Goal: Information Seeking & Learning: Learn about a topic

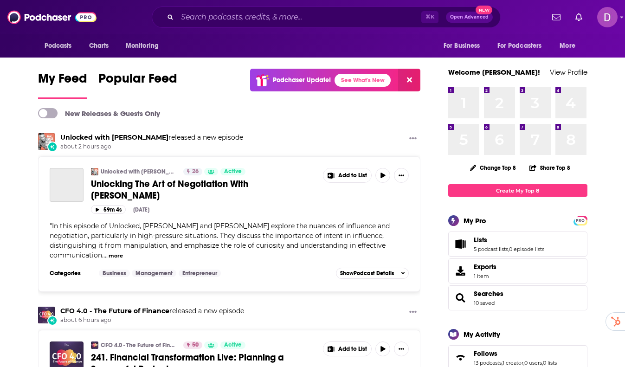
click at [208, 26] on div "⌘ K Open Advanced New" at bounding box center [326, 17] width 349 height 21
click at [214, 16] on input "Search podcasts, credits, & more..." at bounding box center [299, 17] width 244 height 15
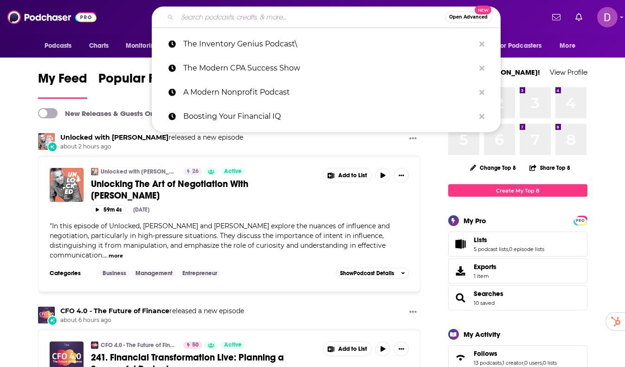
scroll to position [0, 0]
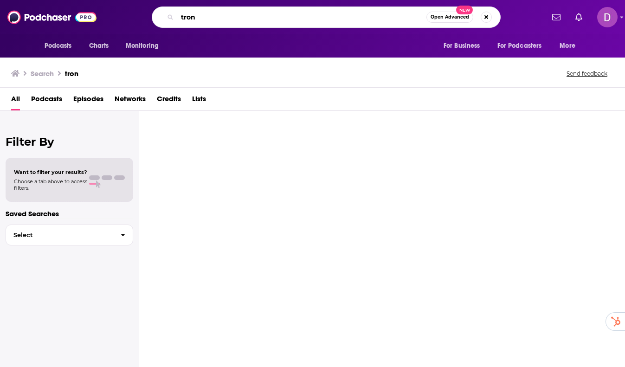
drag, startPoint x: 226, startPoint y: 12, endPoint x: 142, endPoint y: 19, distance: 84.8
click at [137, 20] on div "tron Open Advanced New" at bounding box center [327, 17] width 436 height 21
type input "t"
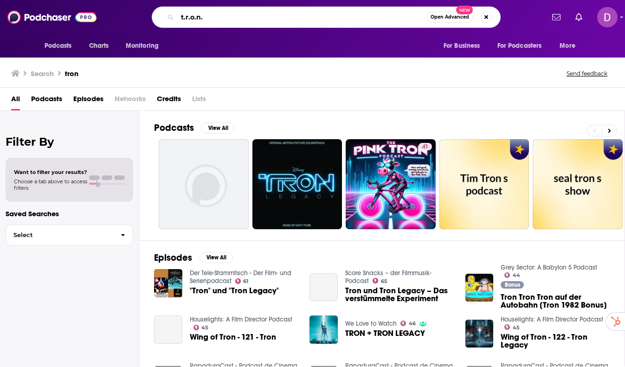
type input "t.r.o.n."
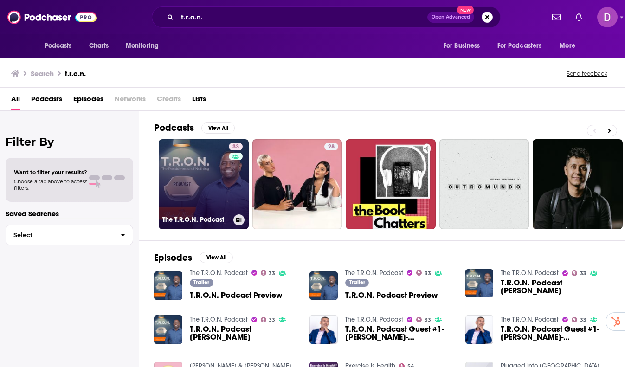
click at [214, 202] on link "33 The T.R.O.N. Podcast" at bounding box center [204, 184] width 90 height 90
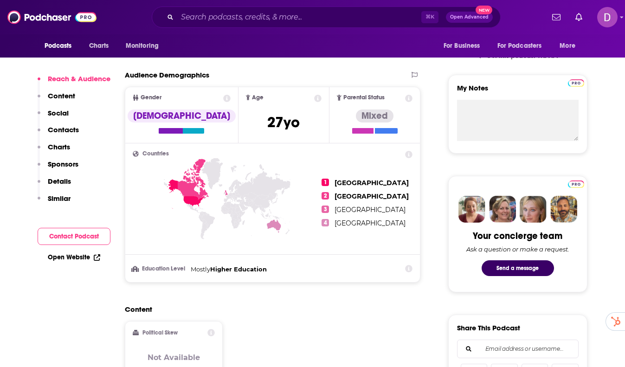
scroll to position [495, 0]
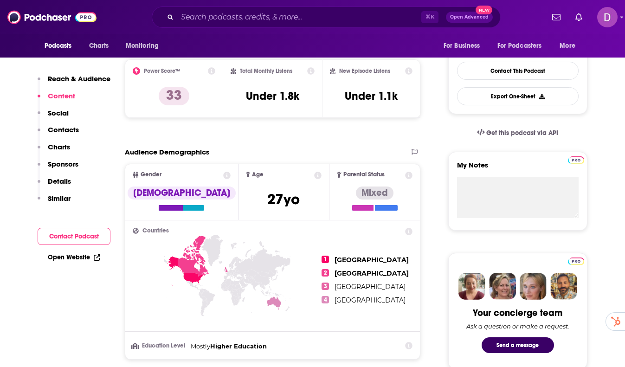
click at [72, 84] on button "Reach & Audience" at bounding box center [74, 82] width 73 height 17
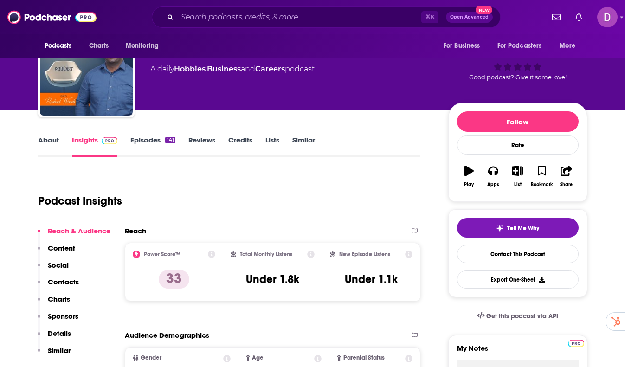
scroll to position [26, 0]
